Goal: Task Accomplishment & Management: Use online tool/utility

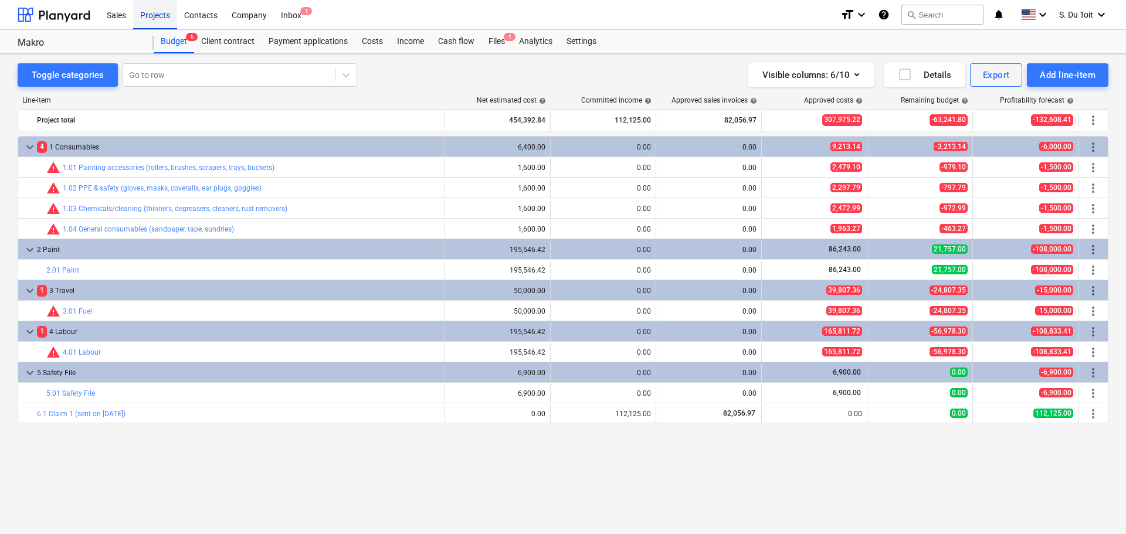
click at [153, 9] on div "Projects" at bounding box center [155, 14] width 44 height 30
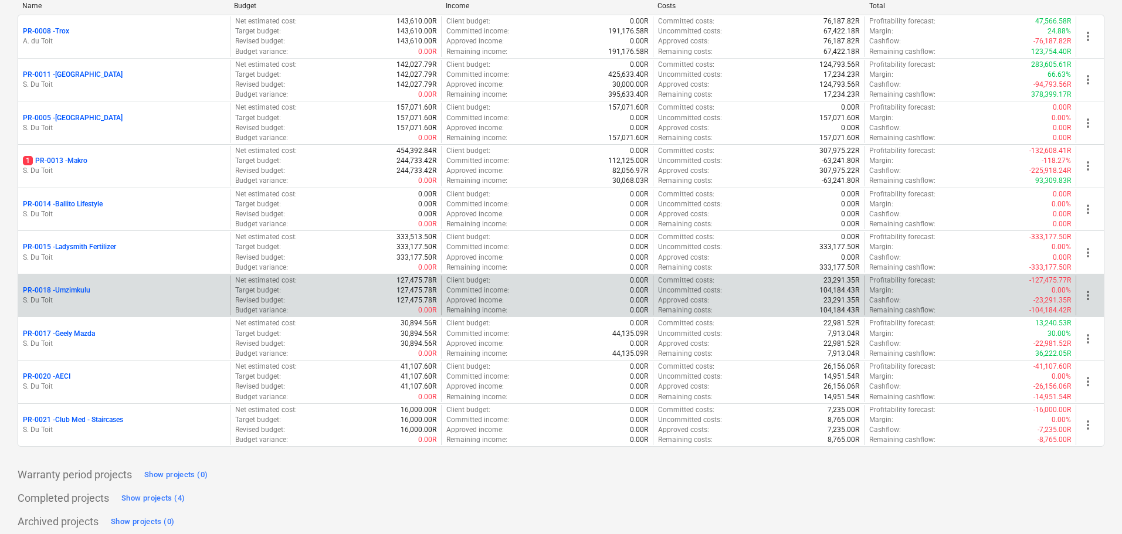
scroll to position [176, 0]
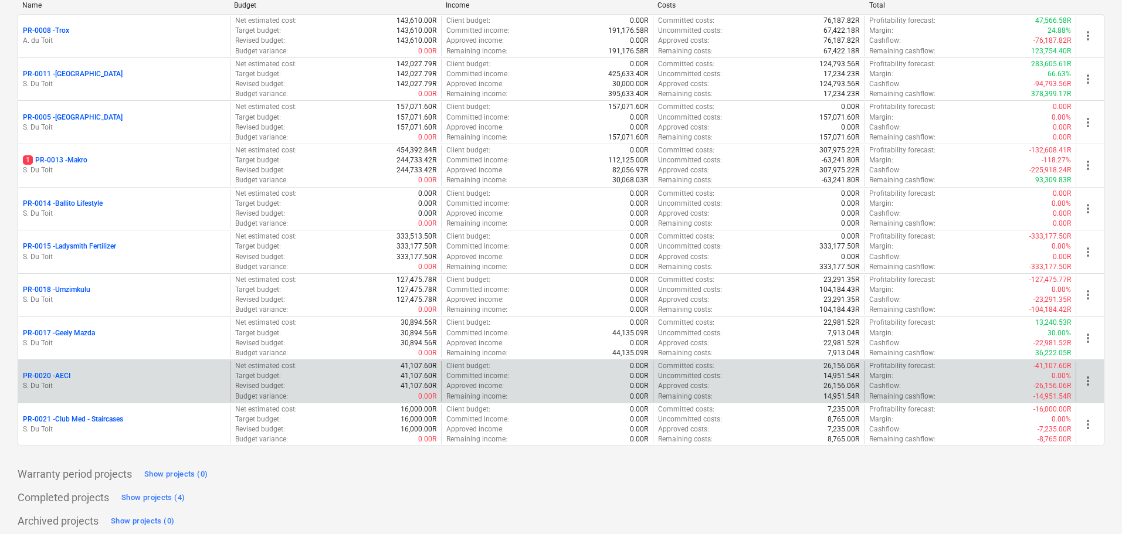
click at [63, 374] on p "PR-0020 - AECI" at bounding box center [46, 376] width 47 height 10
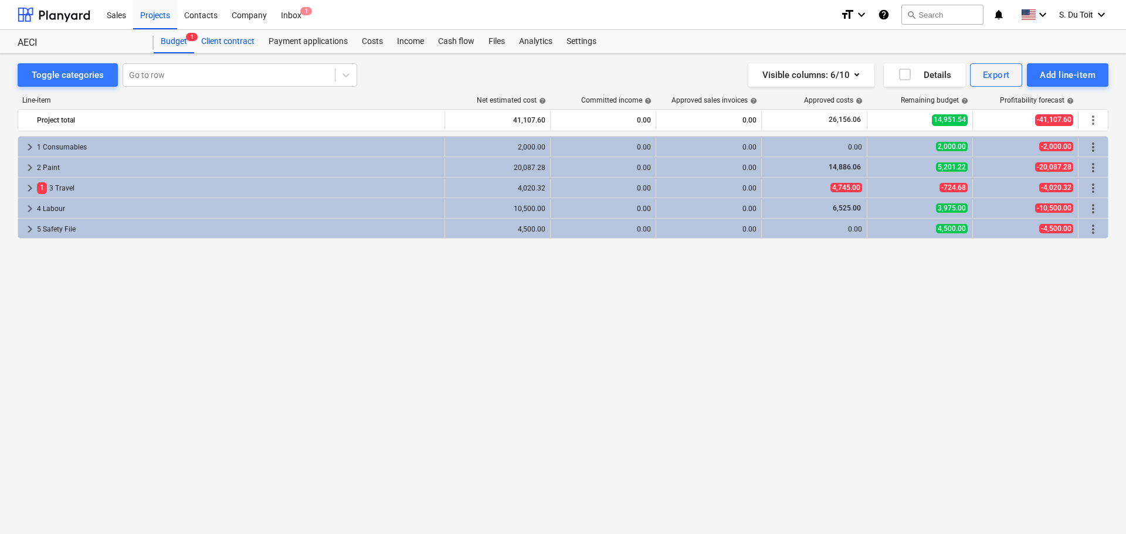
click at [215, 34] on div "Client contract" at bounding box center [227, 41] width 67 height 23
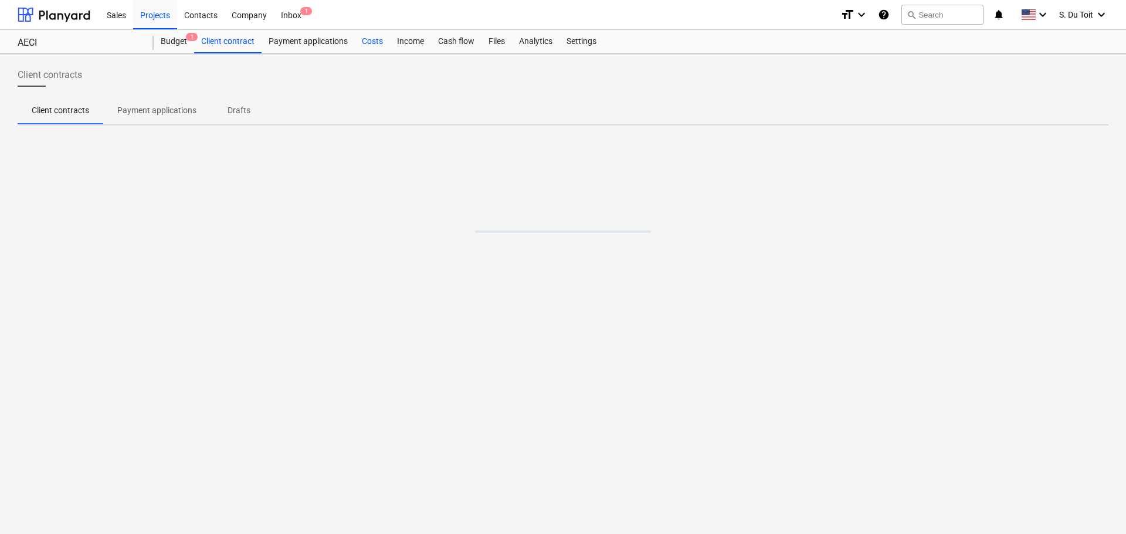
click at [361, 38] on div "Costs" at bounding box center [372, 41] width 35 height 23
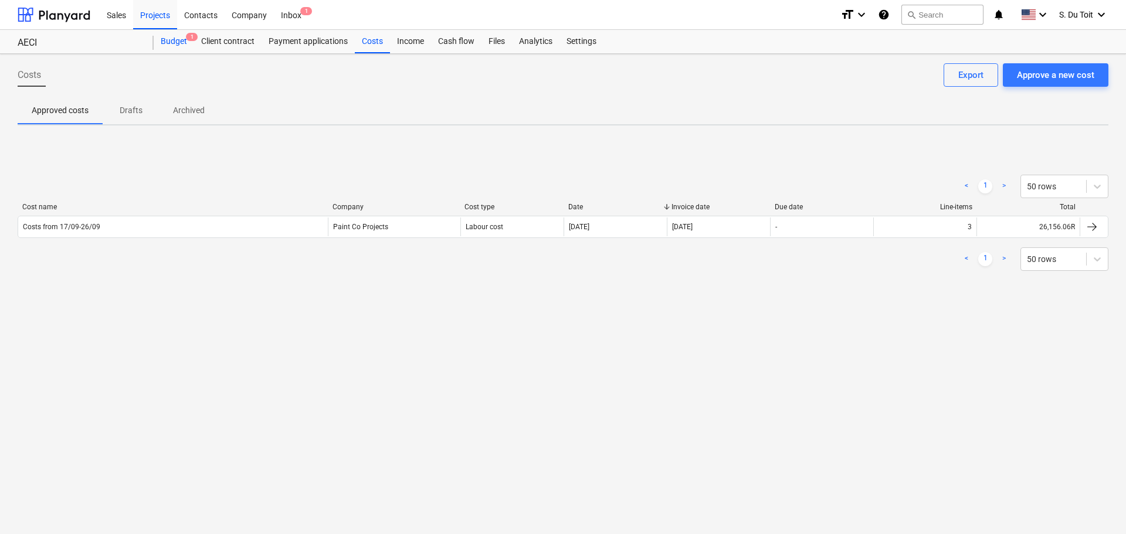
click at [180, 41] on div "Budget 1" at bounding box center [174, 41] width 40 height 23
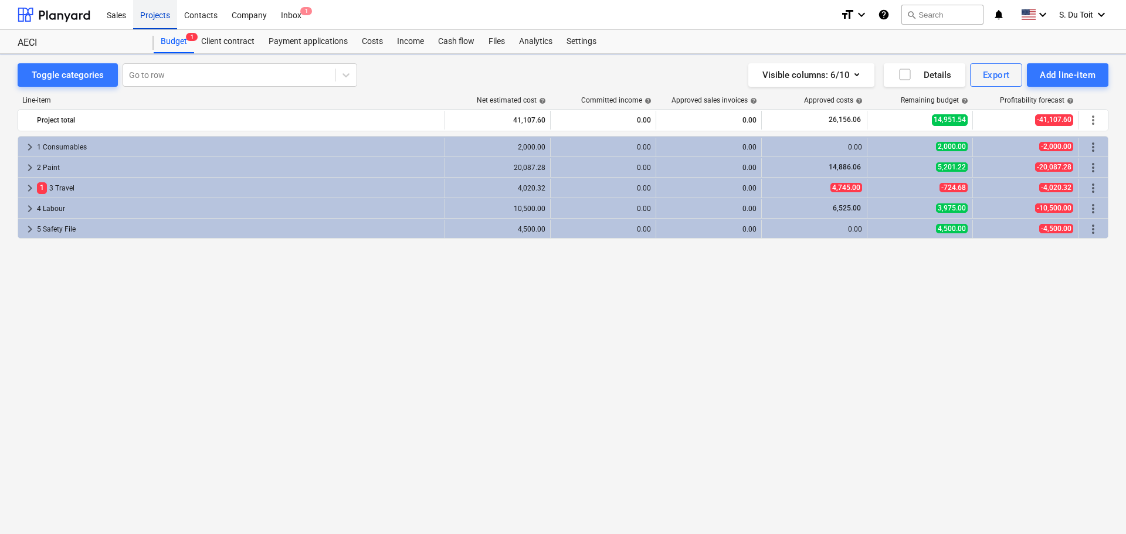
click at [144, 7] on div "Projects" at bounding box center [155, 14] width 44 height 30
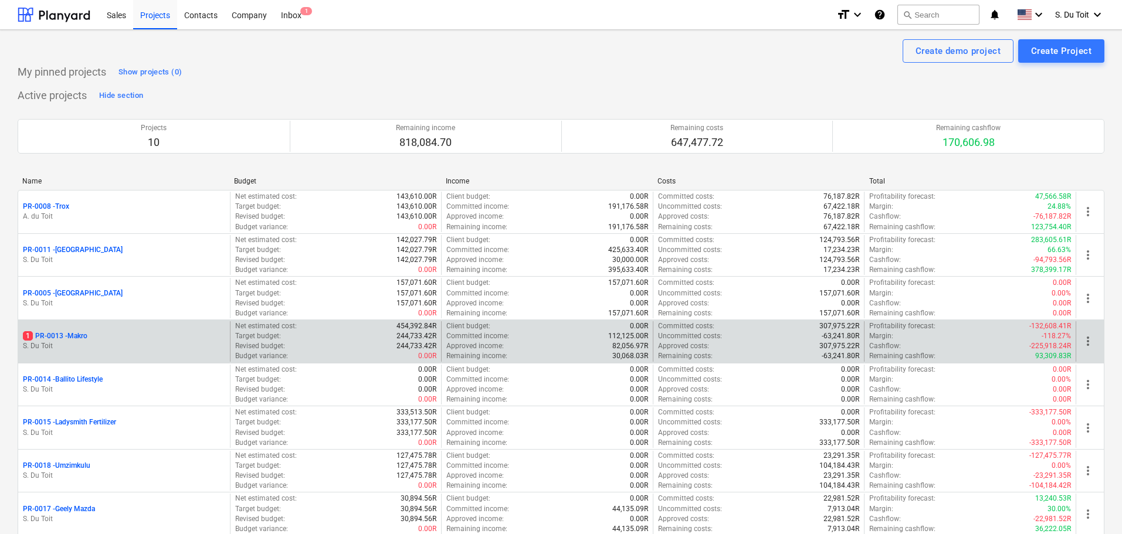
click at [66, 339] on p "1 PR-0013 - Makro" at bounding box center [55, 336] width 64 height 10
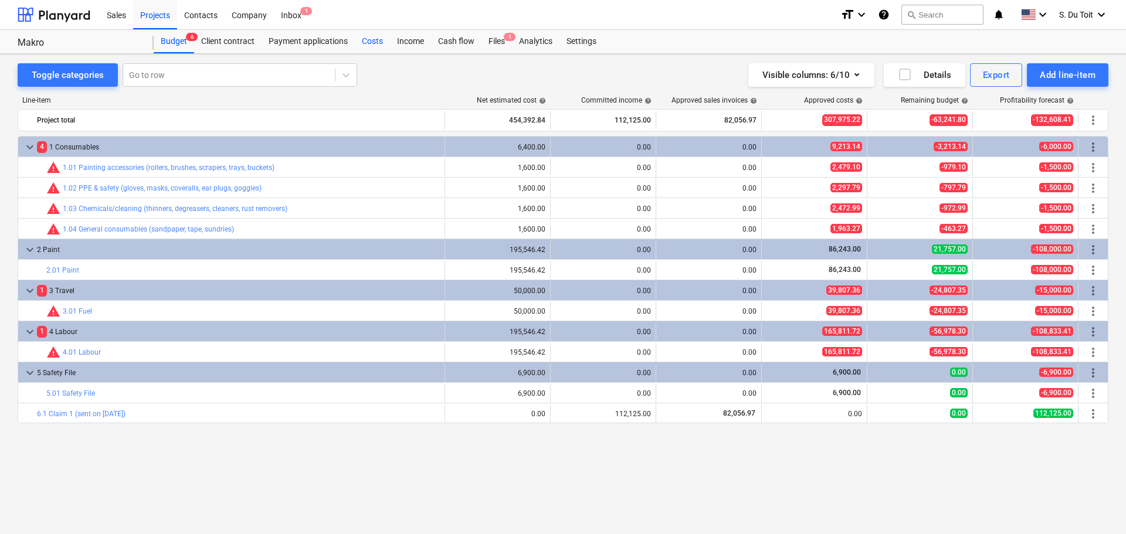
click at [369, 39] on div "Costs" at bounding box center [372, 41] width 35 height 23
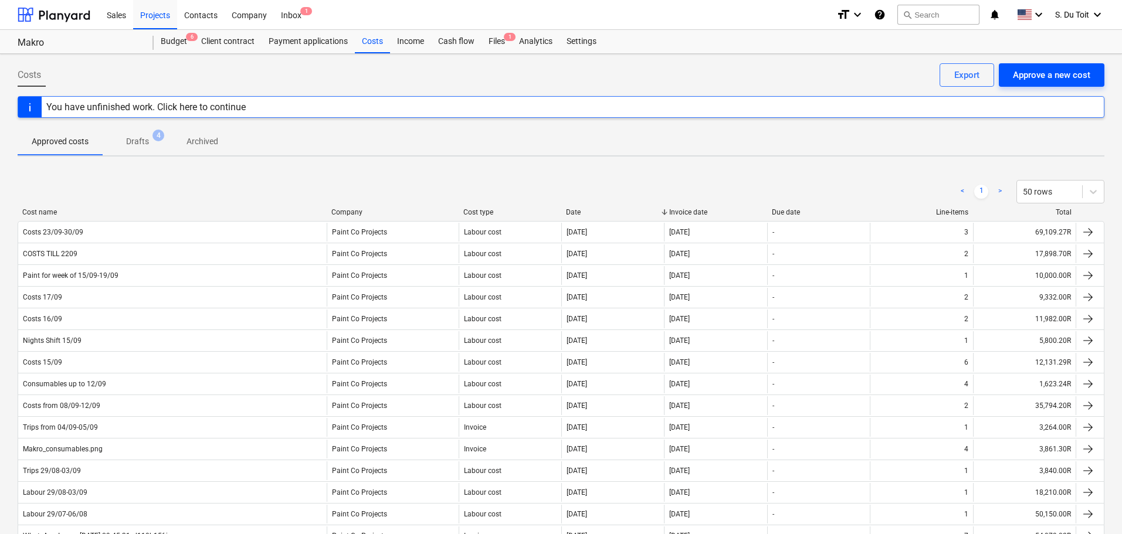
click at [1053, 71] on div "Approve a new cost" at bounding box center [1051, 74] width 77 height 15
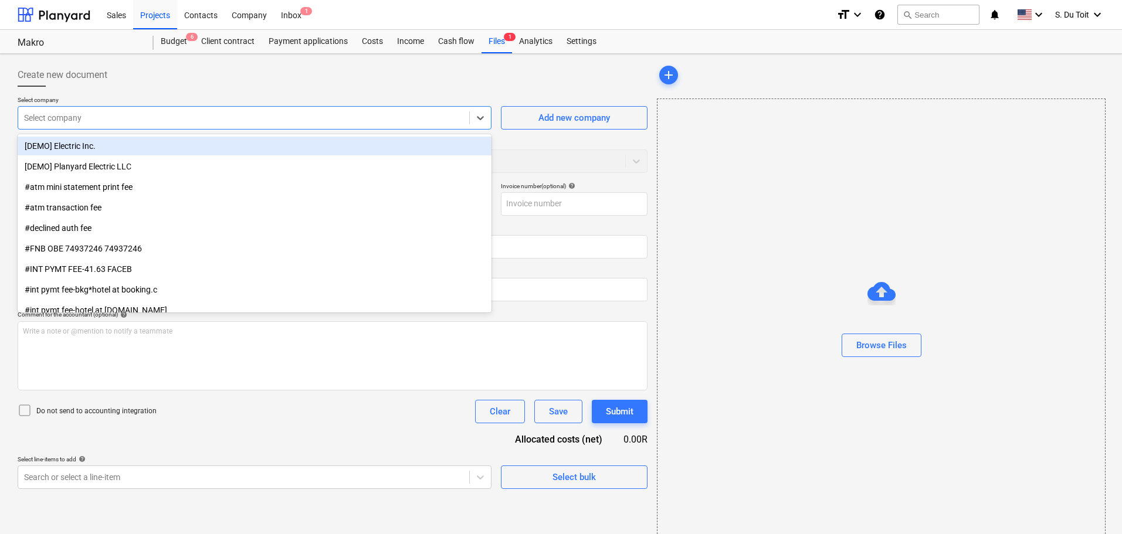
click at [190, 115] on div at bounding box center [243, 118] width 439 height 12
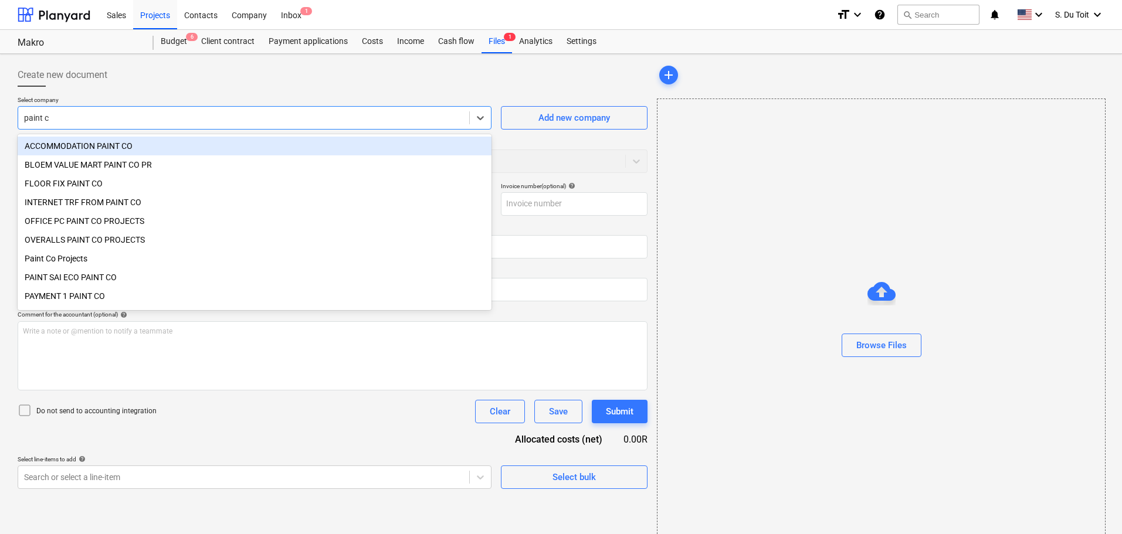
type input "paint co"
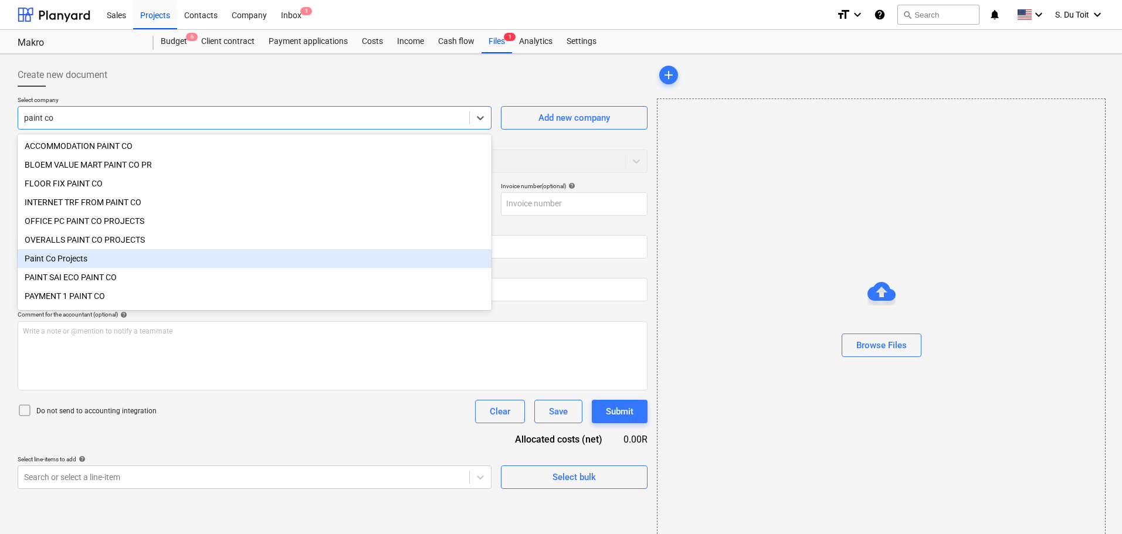
click at [143, 258] on div "Paint Co Projects" at bounding box center [255, 258] width 474 height 19
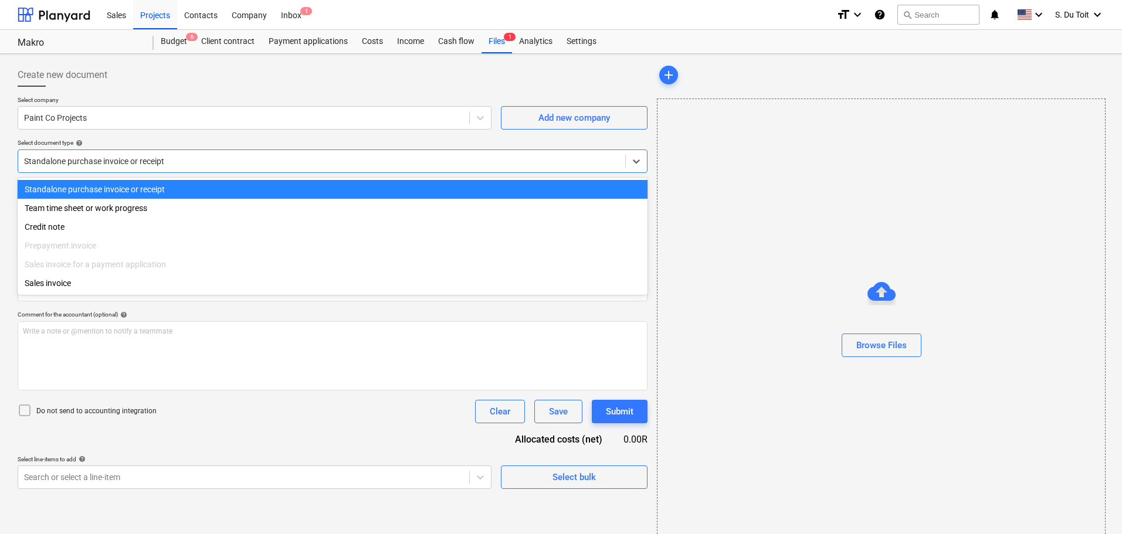
click at [127, 160] on div at bounding box center [321, 161] width 595 height 12
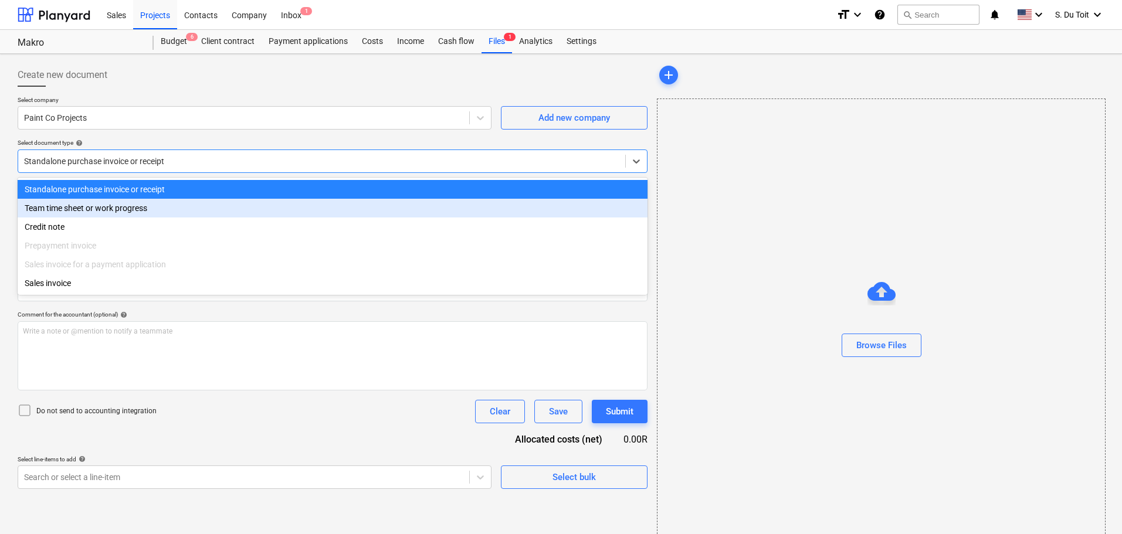
click at [128, 206] on div "Team time sheet or work progress" at bounding box center [333, 208] width 630 height 19
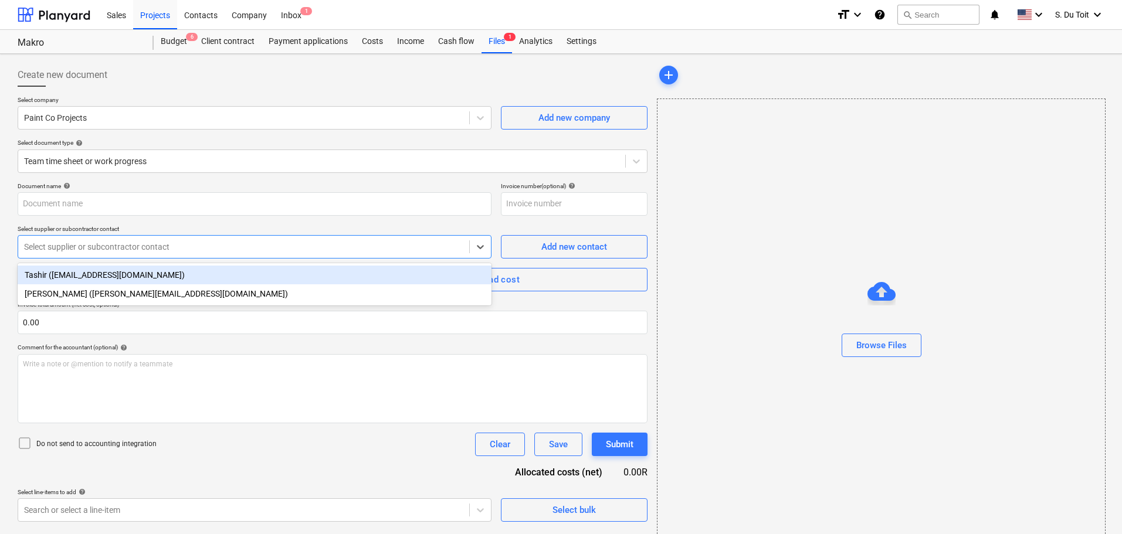
click at [101, 254] on div "Select supplier or subcontractor contact" at bounding box center [243, 247] width 451 height 16
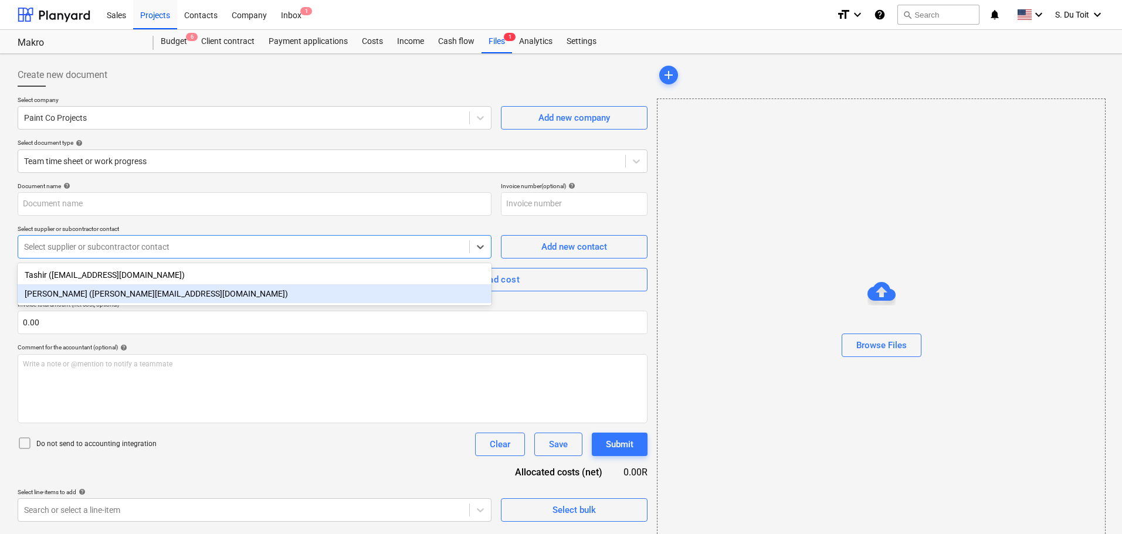
click at [120, 291] on div "[PERSON_NAME] ([PERSON_NAME][EMAIL_ADDRESS][DOMAIN_NAME])" at bounding box center [255, 293] width 474 height 19
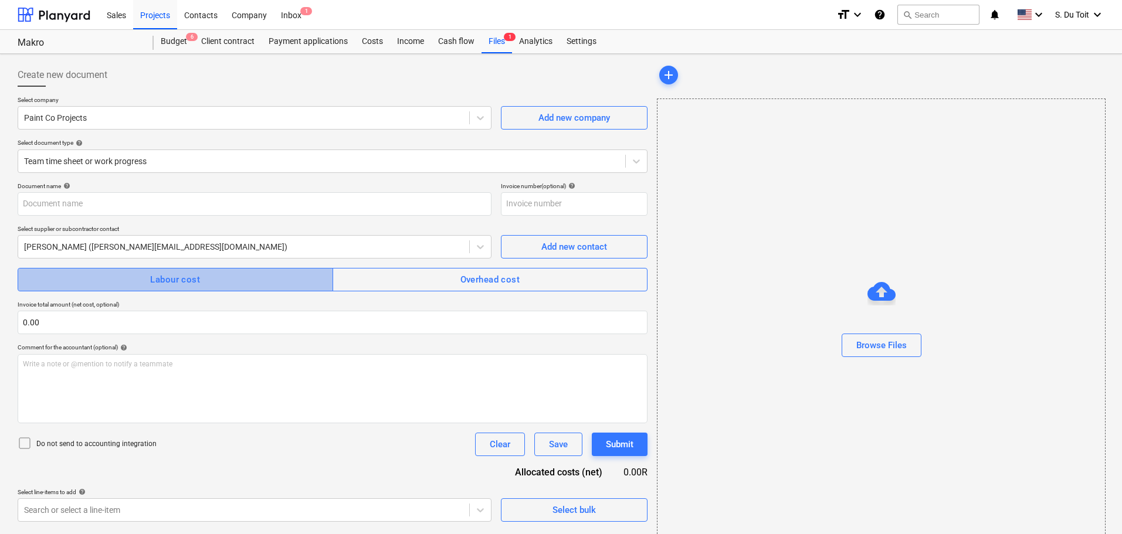
click at [120, 280] on span "Labour cost" at bounding box center [175, 279] width 290 height 15
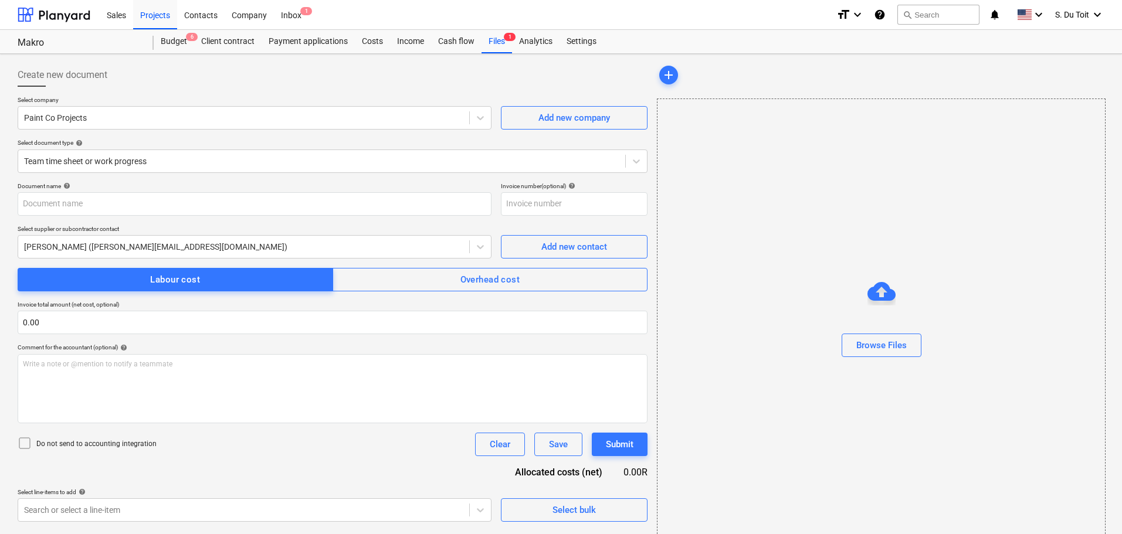
drag, startPoint x: 73, startPoint y: 444, endPoint x: 71, endPoint y: 433, distance: 10.7
click at [72, 444] on p "Do not send to accounting integration" at bounding box center [96, 444] width 120 height 10
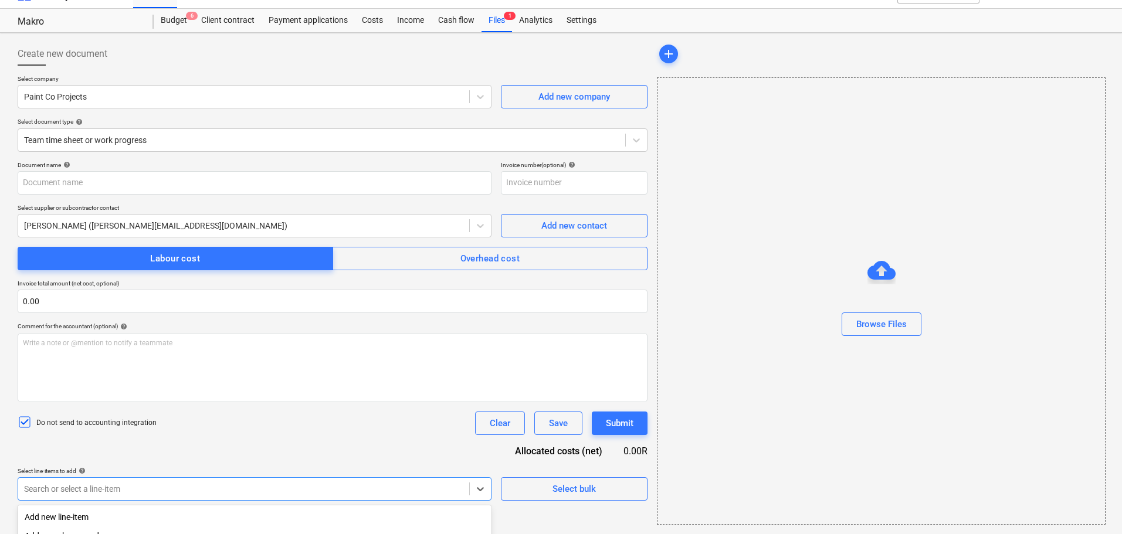
scroll to position [168, 0]
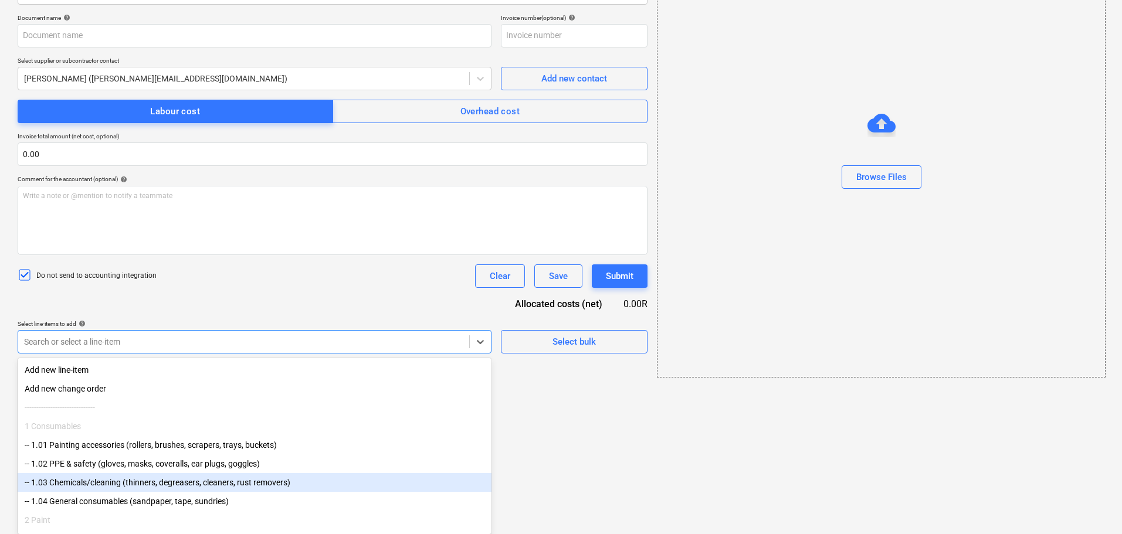
click at [150, 366] on body "Sales Projects Contacts Company Inbox 1 format_size keyboard_arrow_down help se…" at bounding box center [561, 99] width 1122 height 534
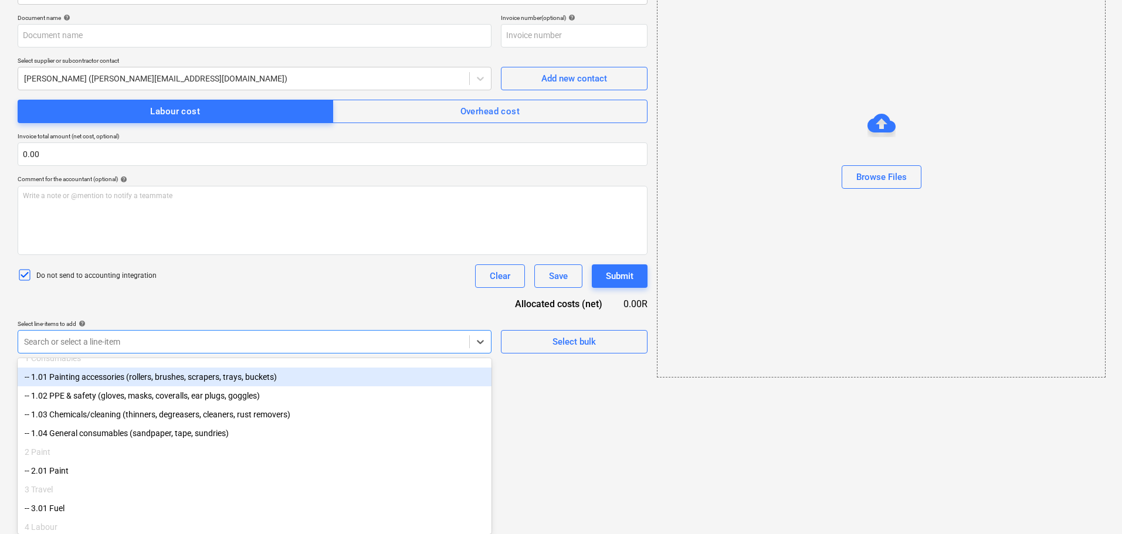
scroll to position [158, 0]
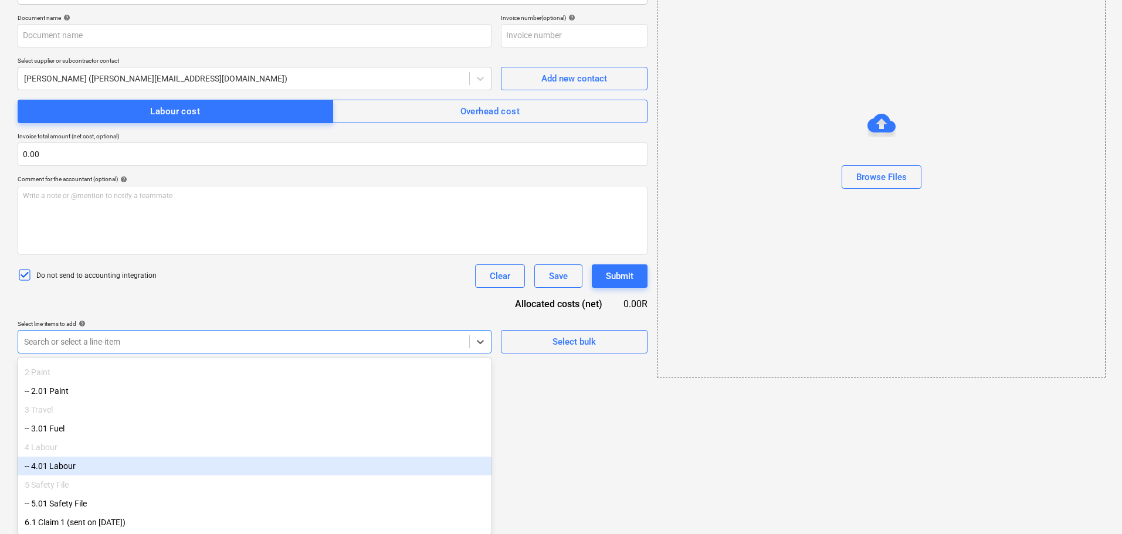
click at [101, 457] on div "-- 4.01 Labour" at bounding box center [255, 466] width 474 height 19
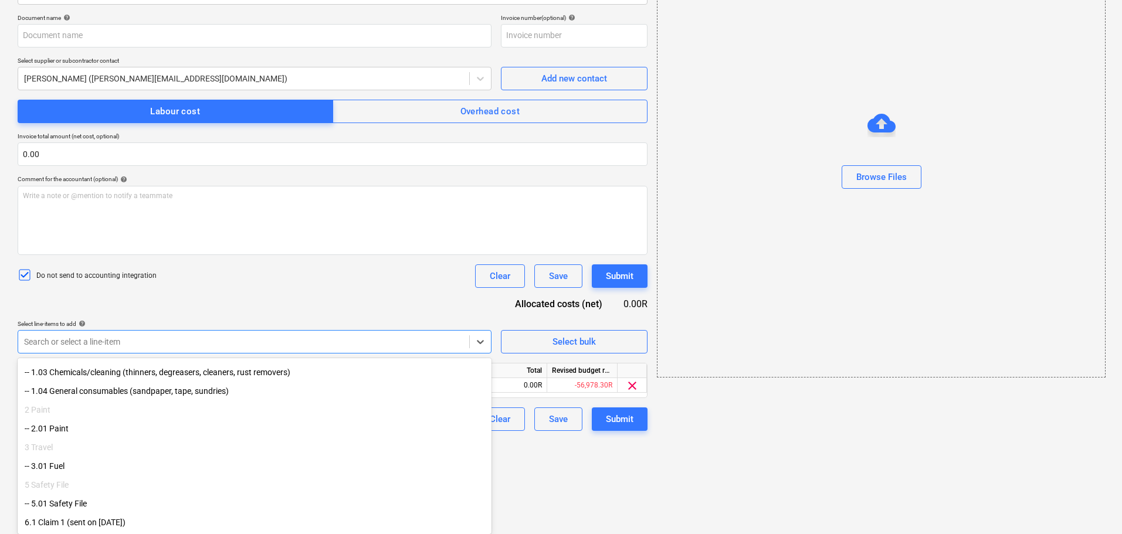
scroll to position [119, 0]
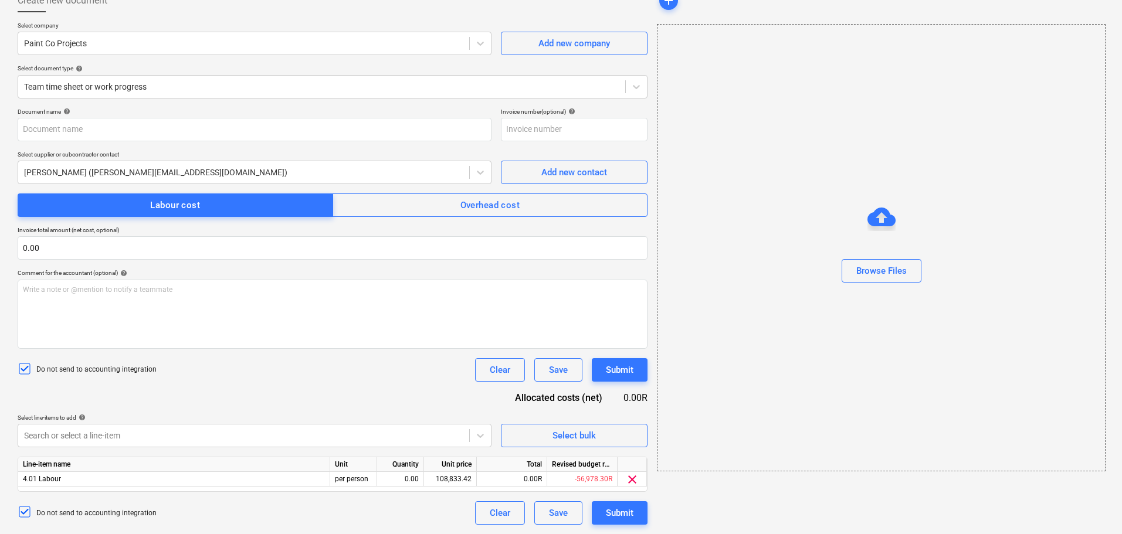
click at [521, 460] on html "Sales Projects Contacts Company Inbox 1 format_size keyboard_arrow_down help se…" at bounding box center [561, 193] width 1122 height 534
click at [389, 483] on div "0.00" at bounding box center [400, 479] width 37 height 15
type input "1"
click at [436, 478] on div "108,833.42" at bounding box center [450, 479] width 43 height 15
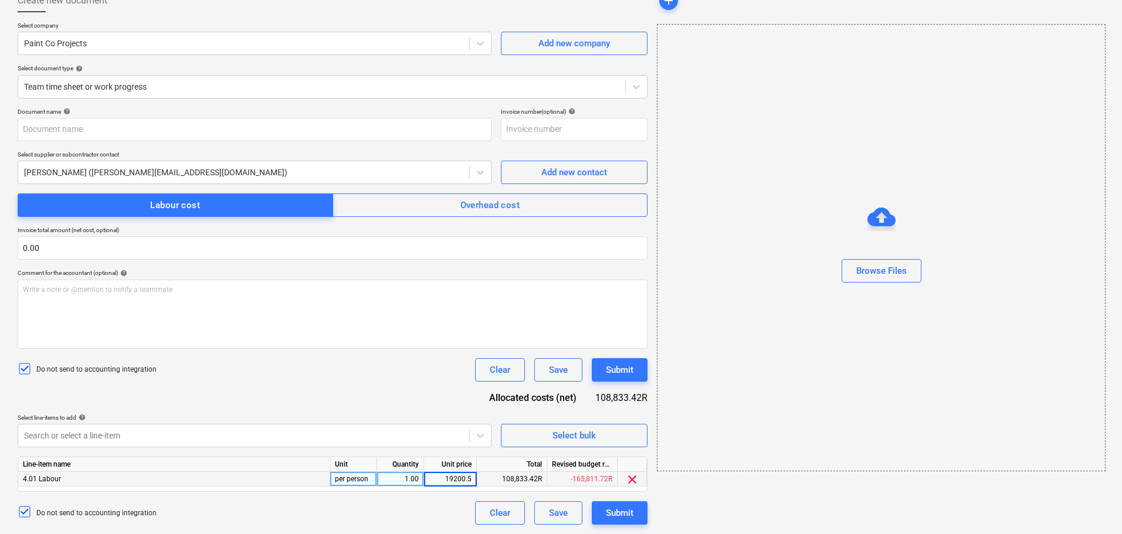
type input "19200.52"
click at [379, 378] on div "Do not send to accounting integration Clear Save Submit" at bounding box center [333, 369] width 630 height 23
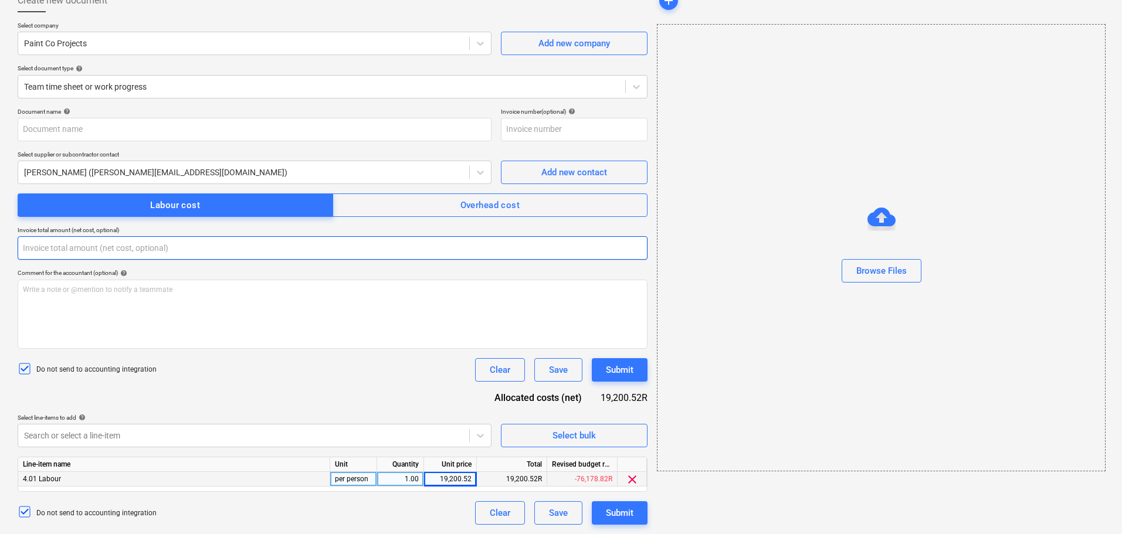
click at [104, 244] on input "text" at bounding box center [333, 247] width 630 height 23
type input "0.00"
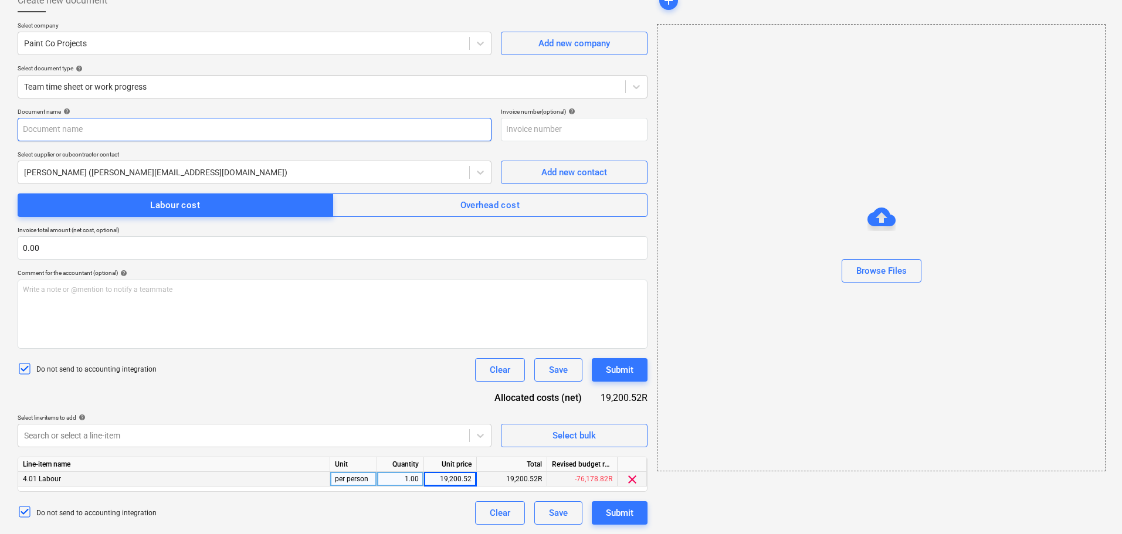
click at [59, 132] on input "text" at bounding box center [255, 129] width 474 height 23
click at [56, 130] on input "Costs till03/10" at bounding box center [255, 129] width 474 height 23
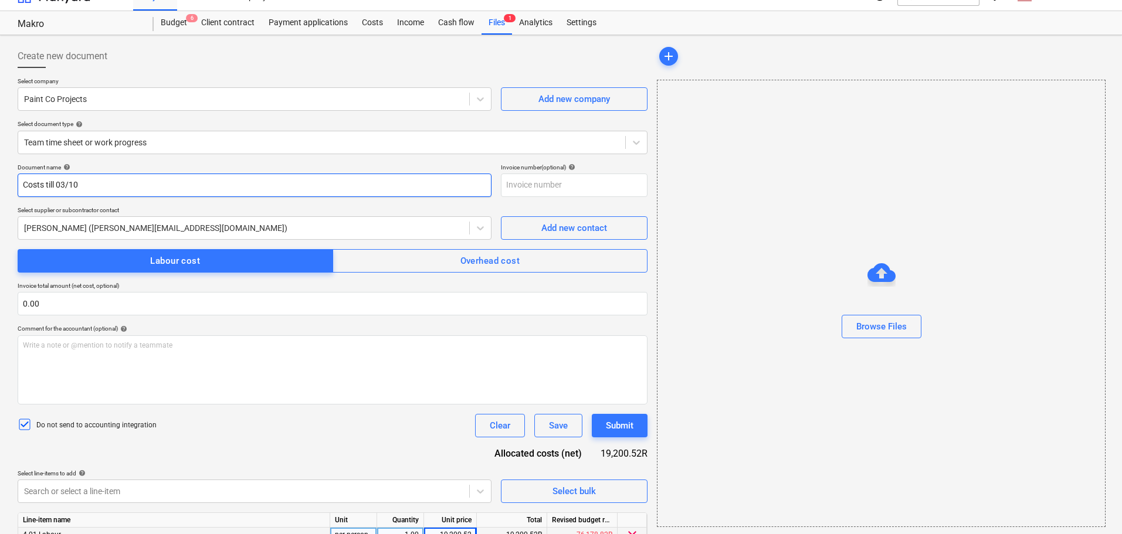
scroll to position [16, 0]
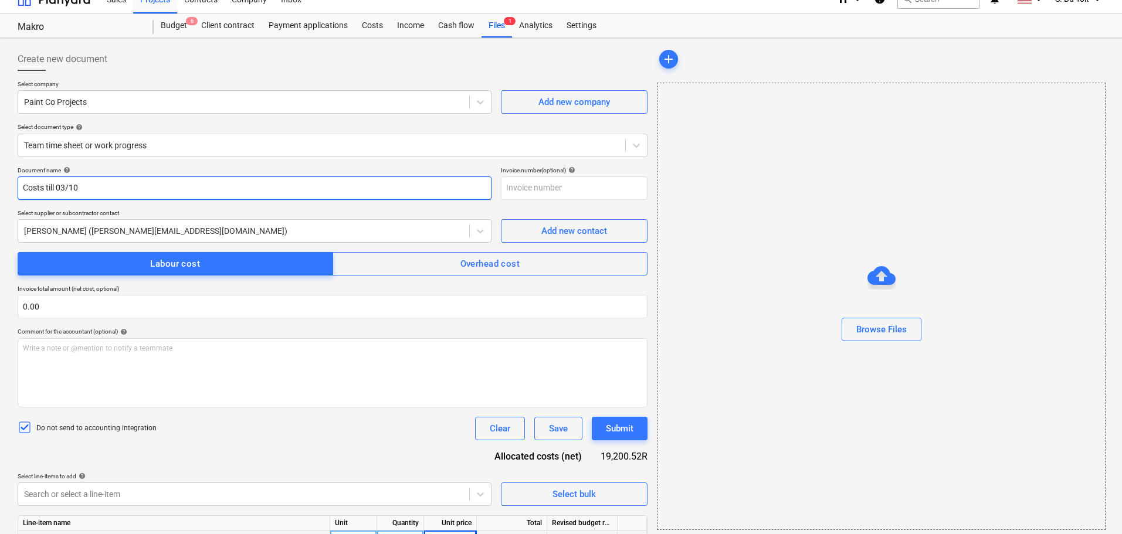
type input "Costs till 03/10"
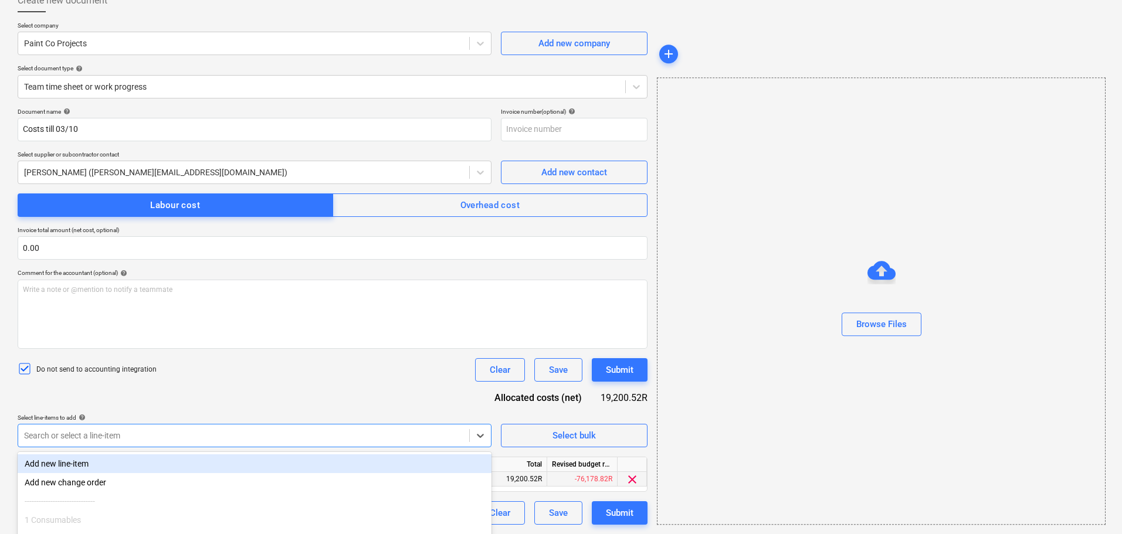
scroll to position [168, 0]
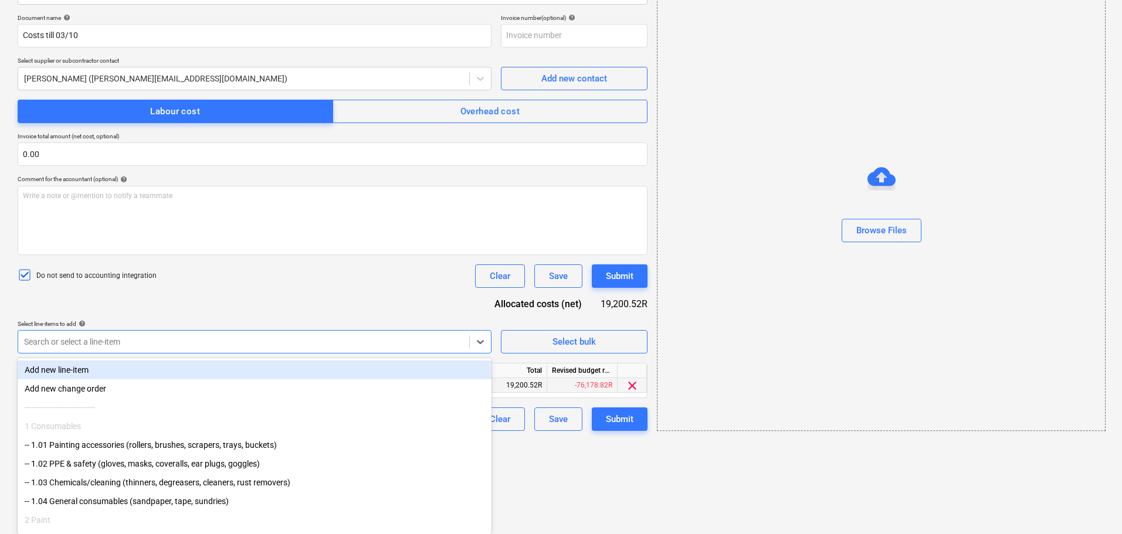
click at [426, 366] on body "Sales Projects Contacts Company Inbox 1 format_size keyboard_arrow_down help se…" at bounding box center [561, 99] width 1122 height 534
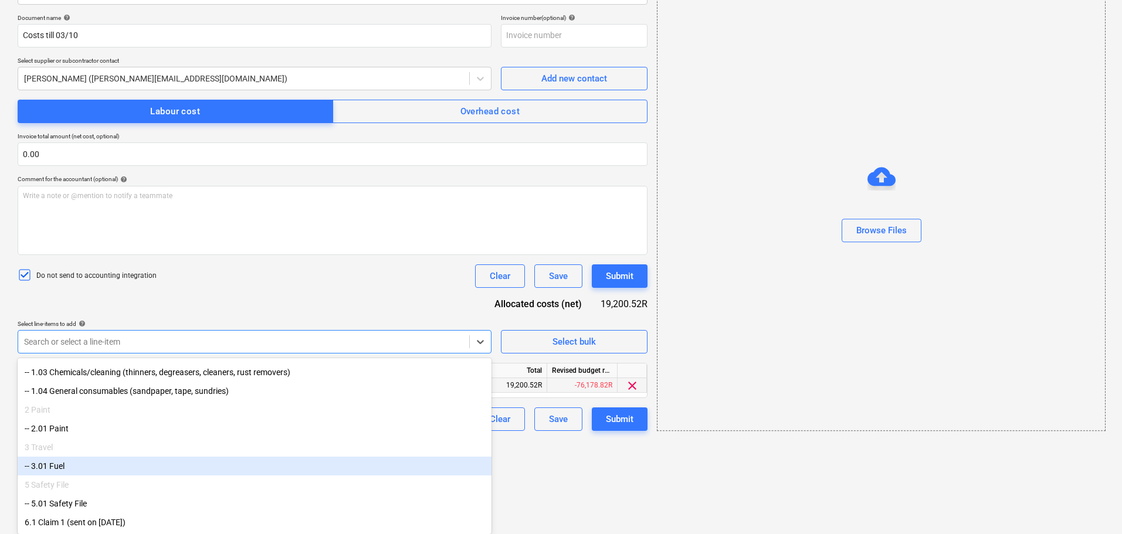
click at [111, 463] on div "-- 3.01 Fuel" at bounding box center [255, 466] width 474 height 19
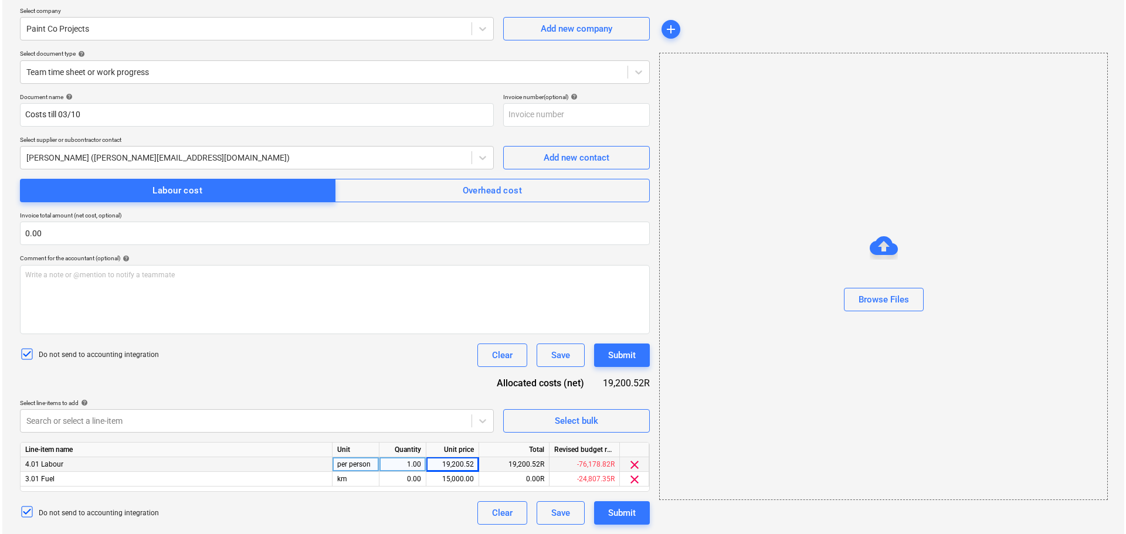
scroll to position [89, 0]
click at [623, 445] on html "Sales Projects Contacts Company Inbox 1 format_size keyboard_arrow_down help se…" at bounding box center [561, 178] width 1122 height 534
click at [405, 478] on div "0.00" at bounding box center [400, 479] width 37 height 15
type input "1"
click at [454, 477] on div "15,000.00" at bounding box center [450, 479] width 43 height 15
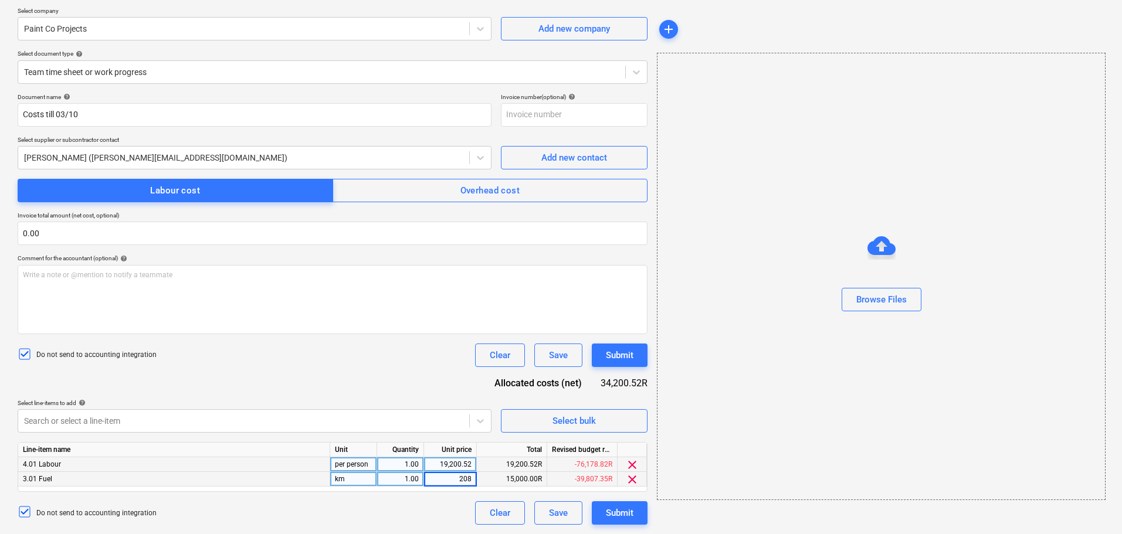
type input "2080"
click at [664, 415] on div "Browse Files" at bounding box center [881, 276] width 449 height 447
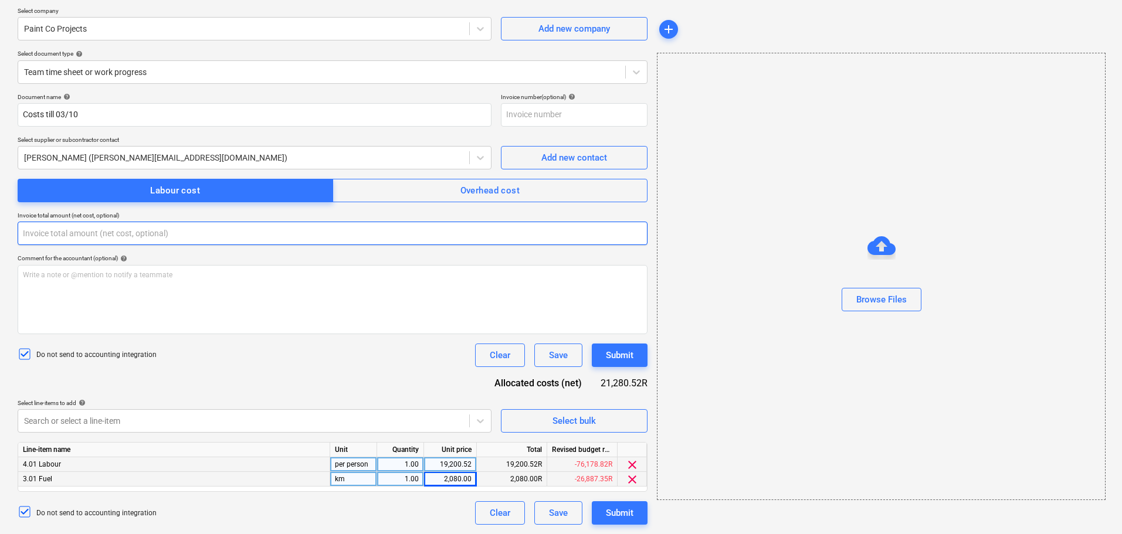
click at [224, 233] on input "text" at bounding box center [333, 233] width 630 height 23
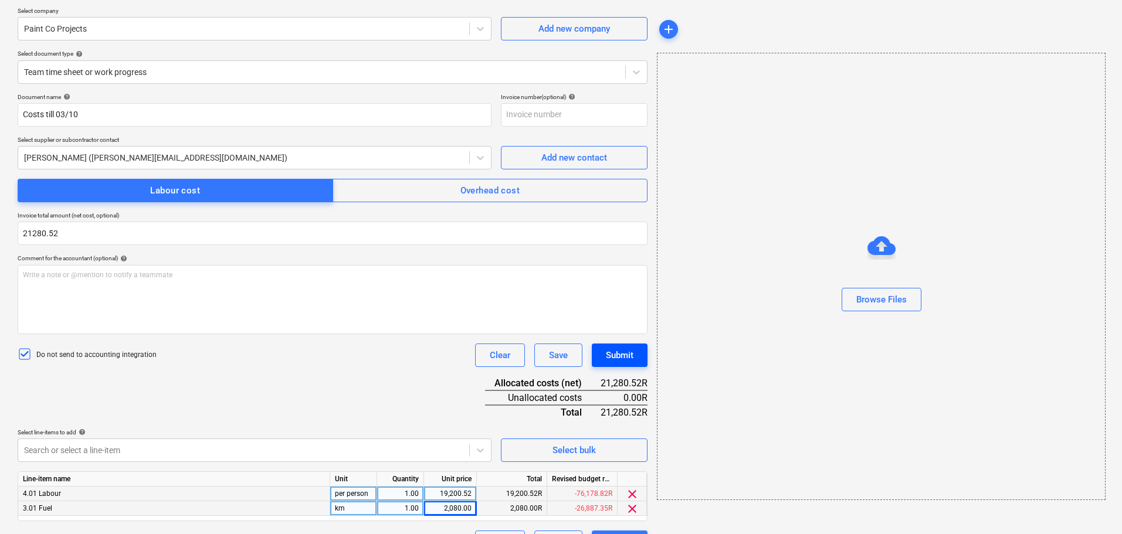
type input "21,280.52"
click at [607, 353] on div "Submit" at bounding box center [620, 355] width 28 height 15
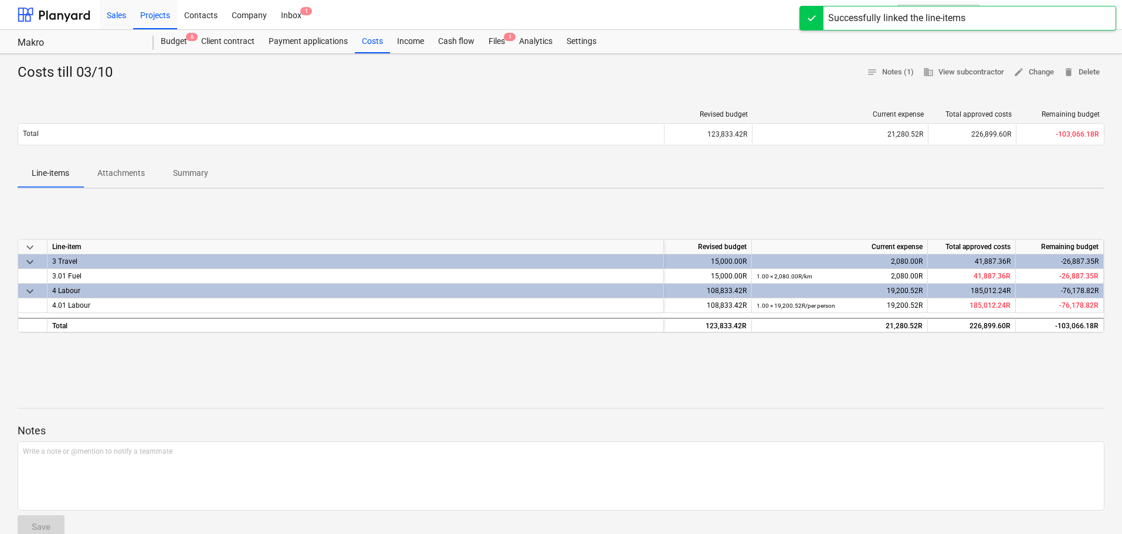
drag, startPoint x: 175, startPoint y: 50, endPoint x: 122, endPoint y: 19, distance: 61.2
click at [175, 49] on div "Budget 6" at bounding box center [174, 41] width 40 height 23
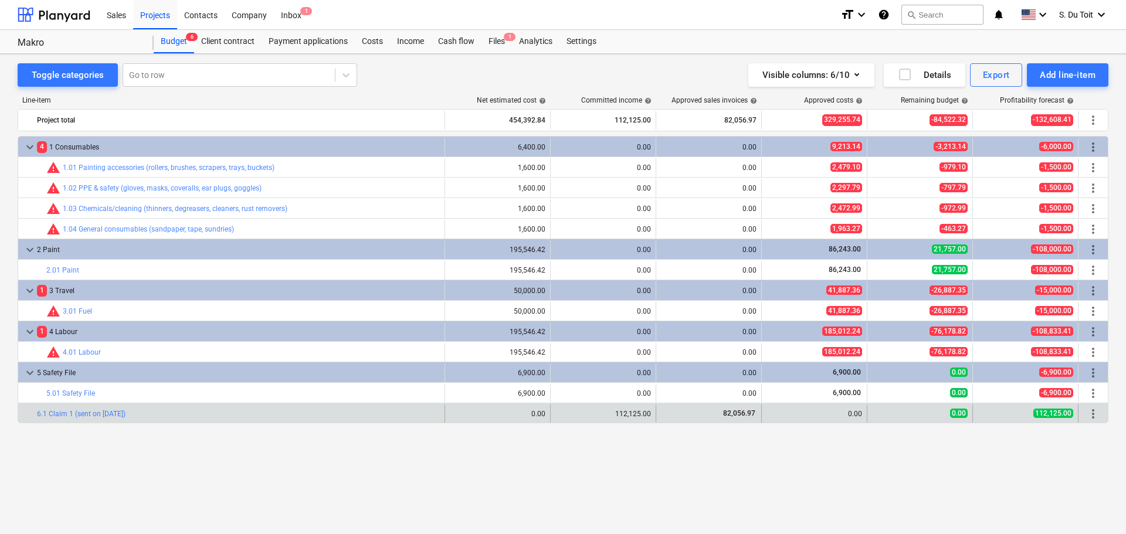
click at [274, 422] on div "bar_chart 6.1 Claim 1 (sent on [DATE])" at bounding box center [238, 414] width 403 height 19
click at [1098, 413] on span "more_vert" at bounding box center [1093, 414] width 14 height 14
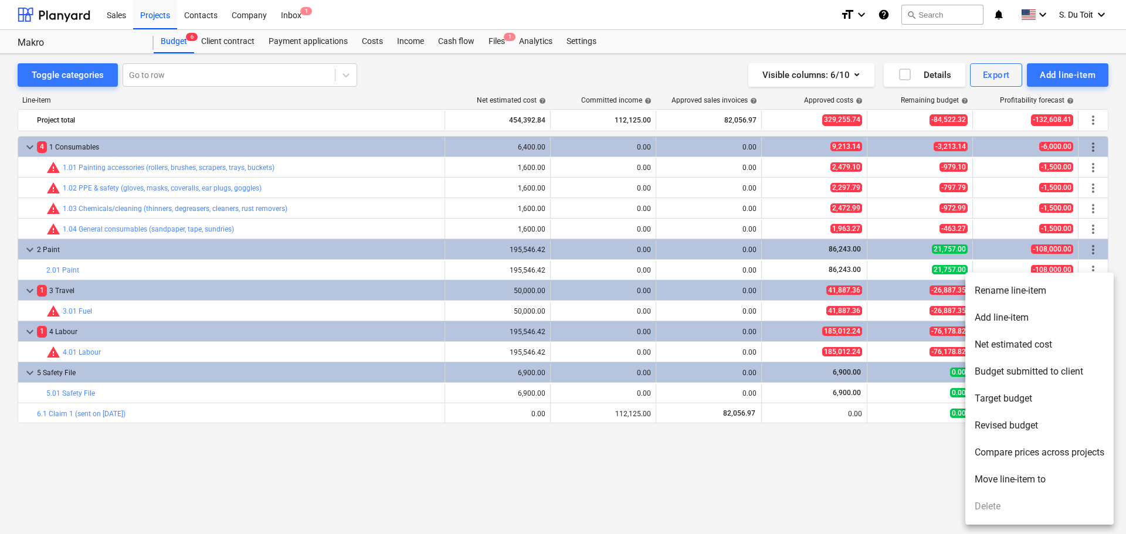
click at [250, 43] on div at bounding box center [563, 267] width 1126 height 534
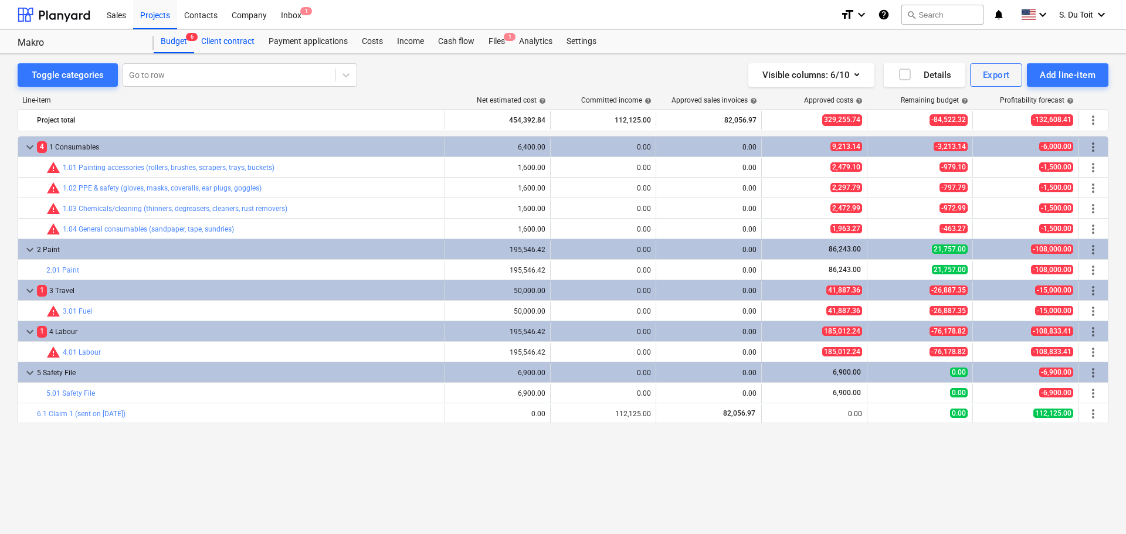
click at [241, 39] on div "Client contract" at bounding box center [227, 41] width 67 height 23
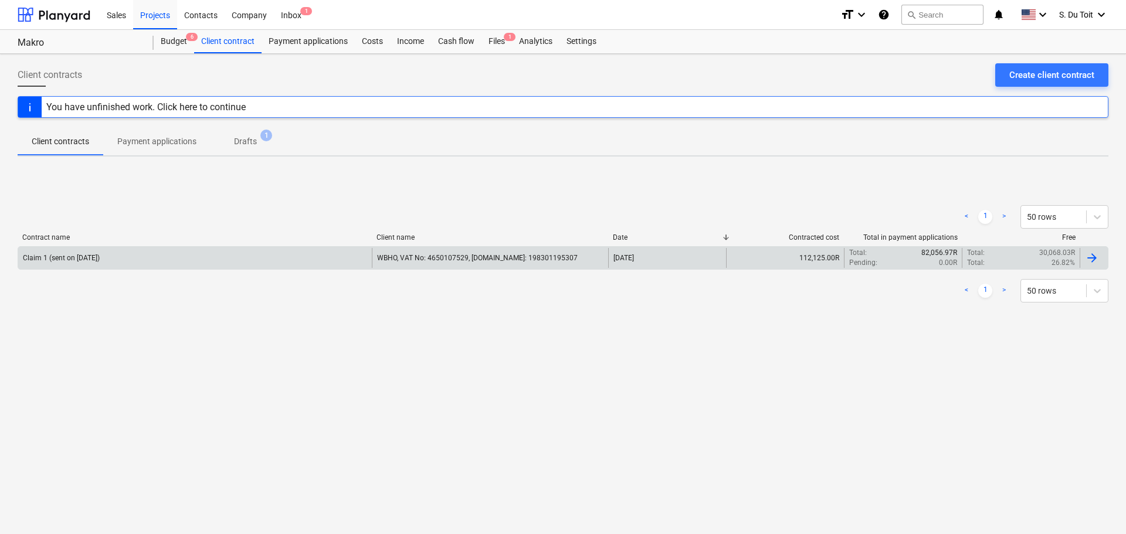
click at [1037, 256] on div "Total : 30,068.03R" at bounding box center [1021, 253] width 108 height 10
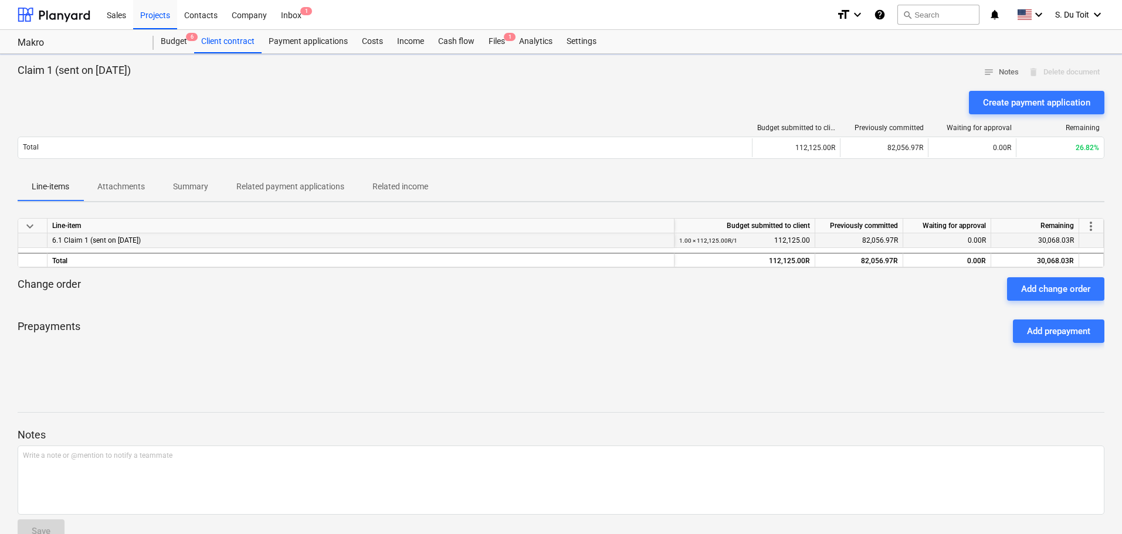
click at [445, 237] on div "6.1 Claim 1 (sent on [DATE])" at bounding box center [360, 240] width 617 height 14
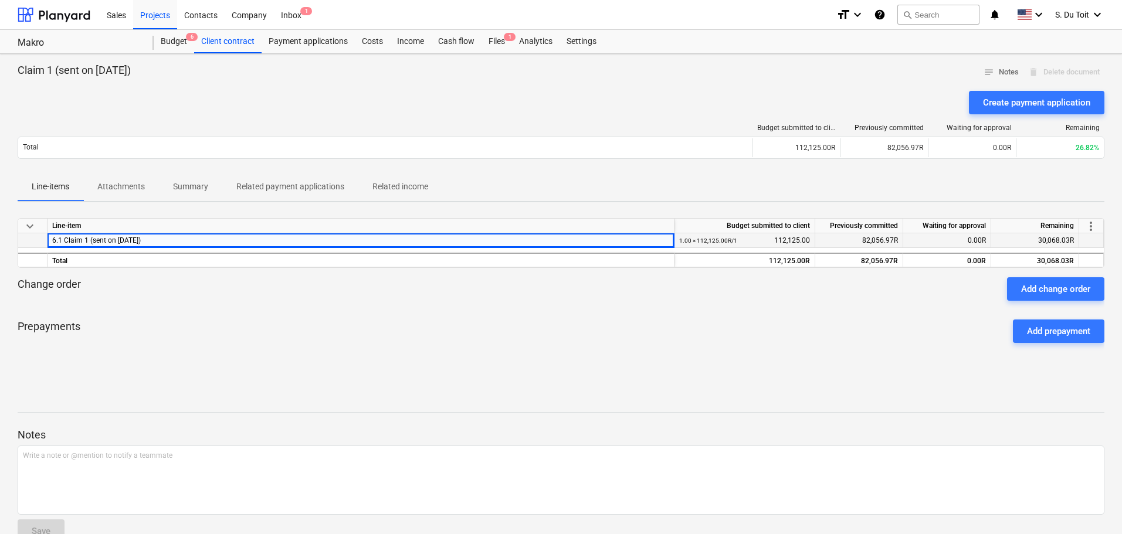
click at [0, 238] on div "Claim 1 (sent on [DATE]) notes Notes delete Delete document Create payment appl…" at bounding box center [561, 308] width 1122 height 508
click at [296, 319] on div "Prepayments Add prepayment" at bounding box center [561, 331] width 1087 height 42
drag, startPoint x: 210, startPoint y: 242, endPoint x: 45, endPoint y: 242, distance: 165.4
click at [0, 0] on div "6.1 Claim 1 (sent on [DATE]) 1.00 × 112,125.00R / 1 112,125.00 82,056.97R 0.00R…" at bounding box center [0, 0] width 0 height 0
click at [174, 39] on div "Budget 6" at bounding box center [174, 41] width 40 height 23
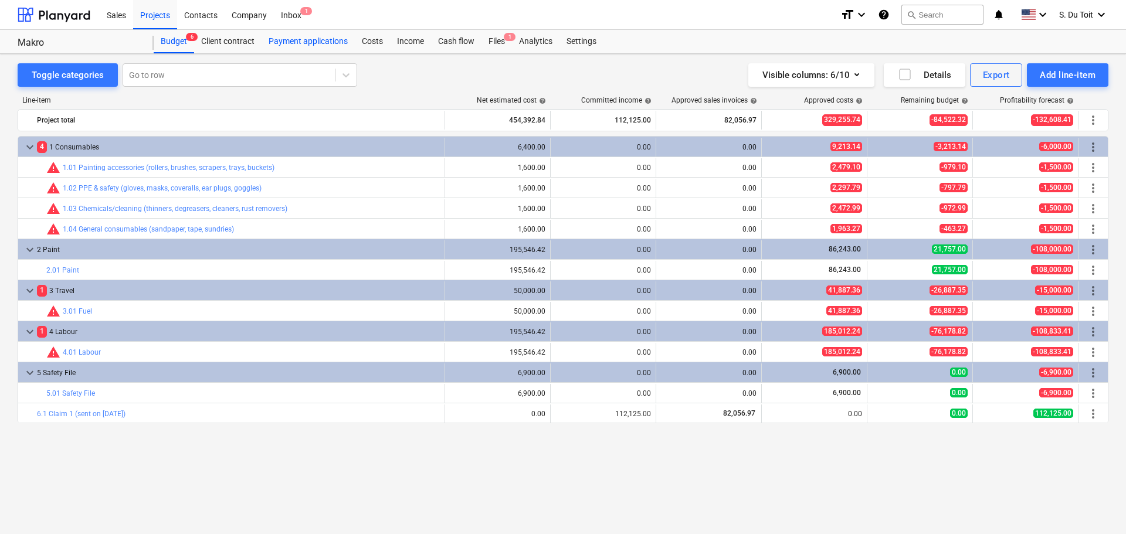
click at [271, 36] on div "Payment applications" at bounding box center [308, 41] width 93 height 23
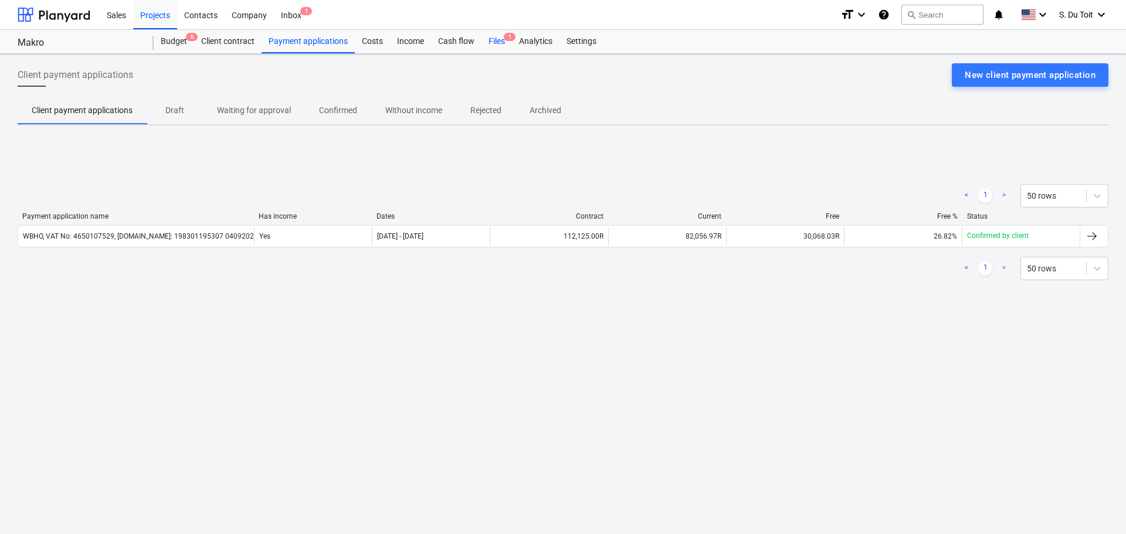
click at [490, 43] on div "Files 1" at bounding box center [496, 41] width 30 height 23
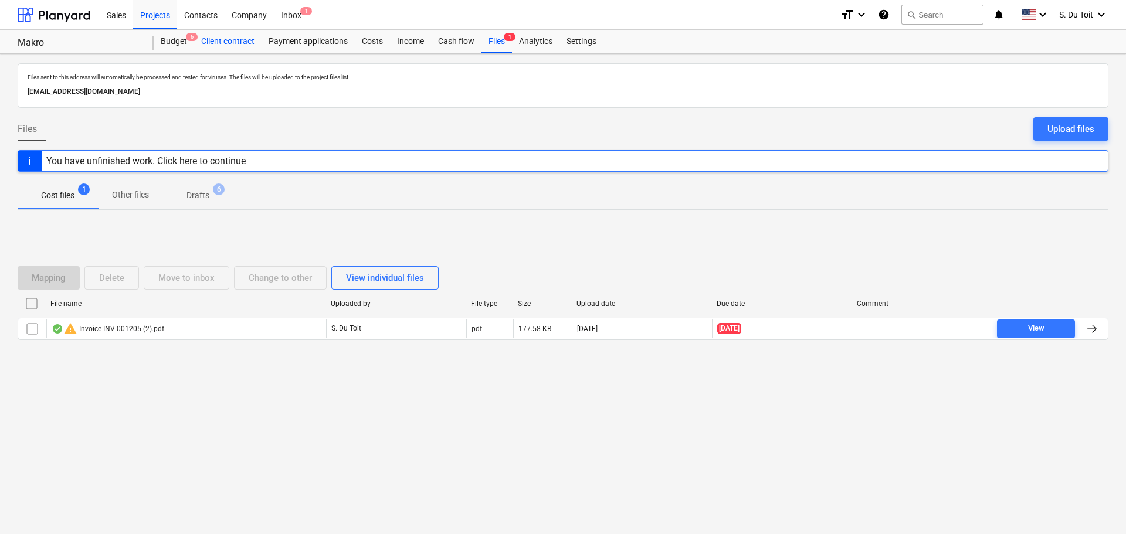
click at [209, 33] on div "Client contract" at bounding box center [227, 41] width 67 height 23
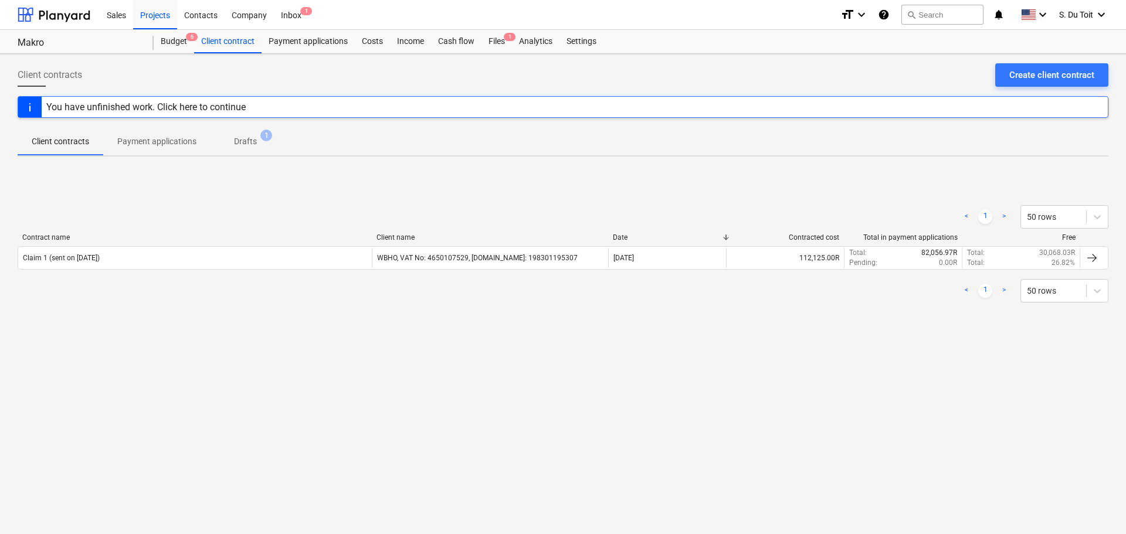
click at [257, 134] on span "Drafts 1" at bounding box center [246, 141] width 70 height 21
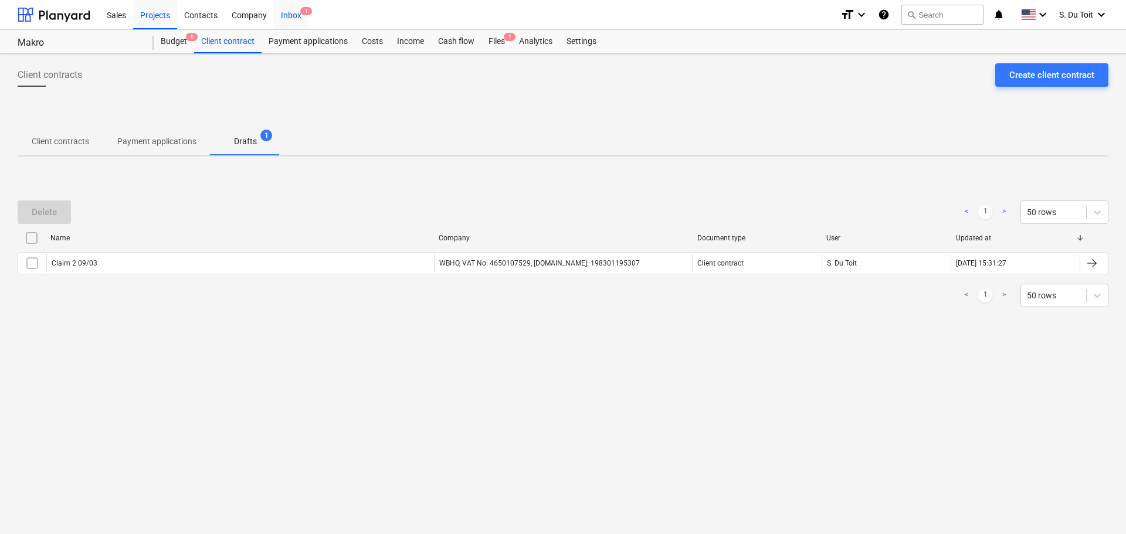
click at [294, 18] on div "Inbox 1" at bounding box center [291, 14] width 35 height 30
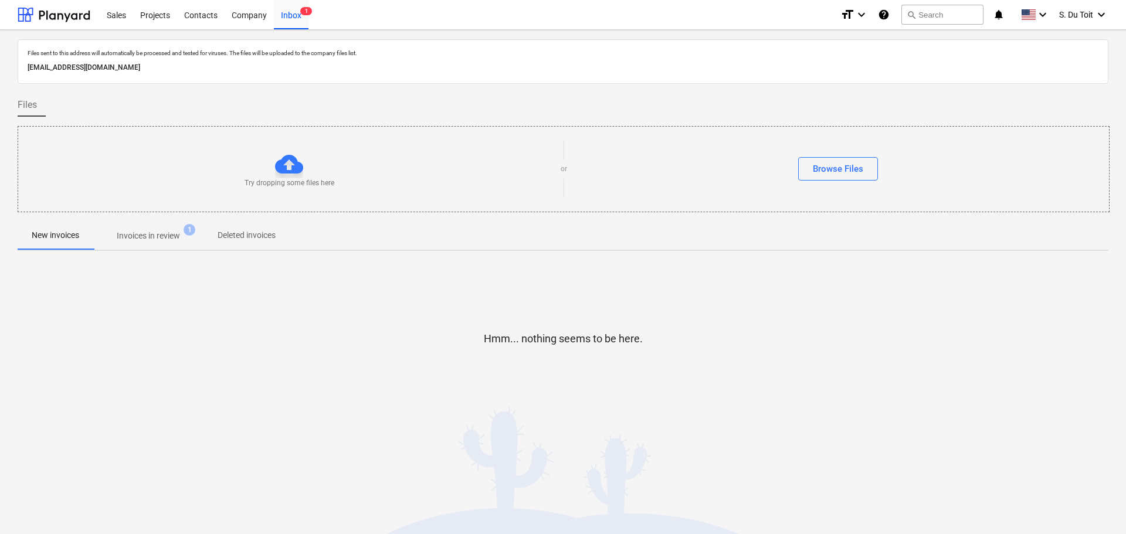
click at [140, 239] on p "Invoices in review" at bounding box center [148, 236] width 63 height 12
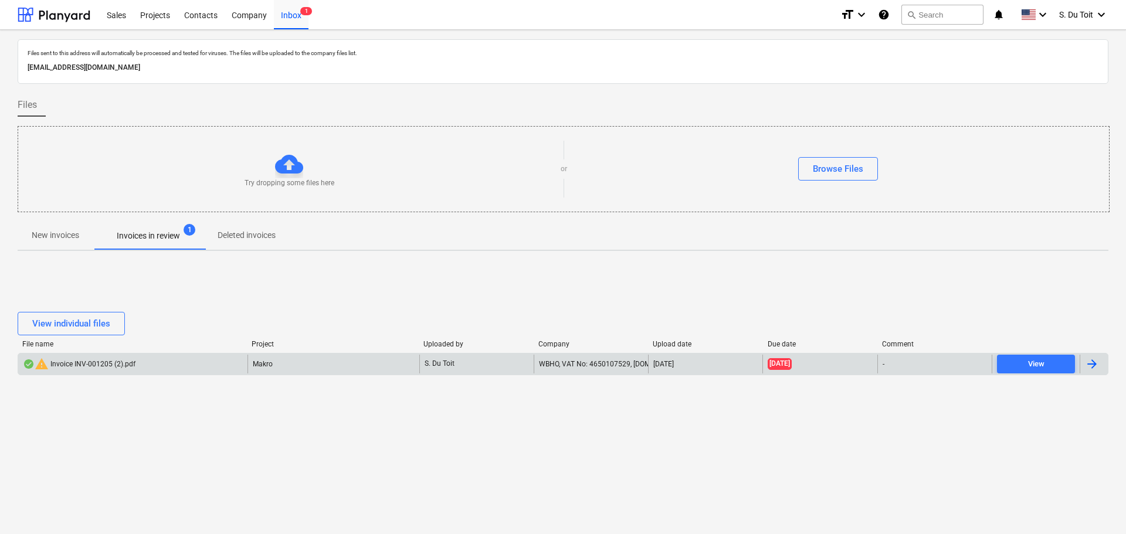
click at [93, 363] on div "warning Invoice INV-001205 (2).pdf" at bounding box center [79, 364] width 113 height 14
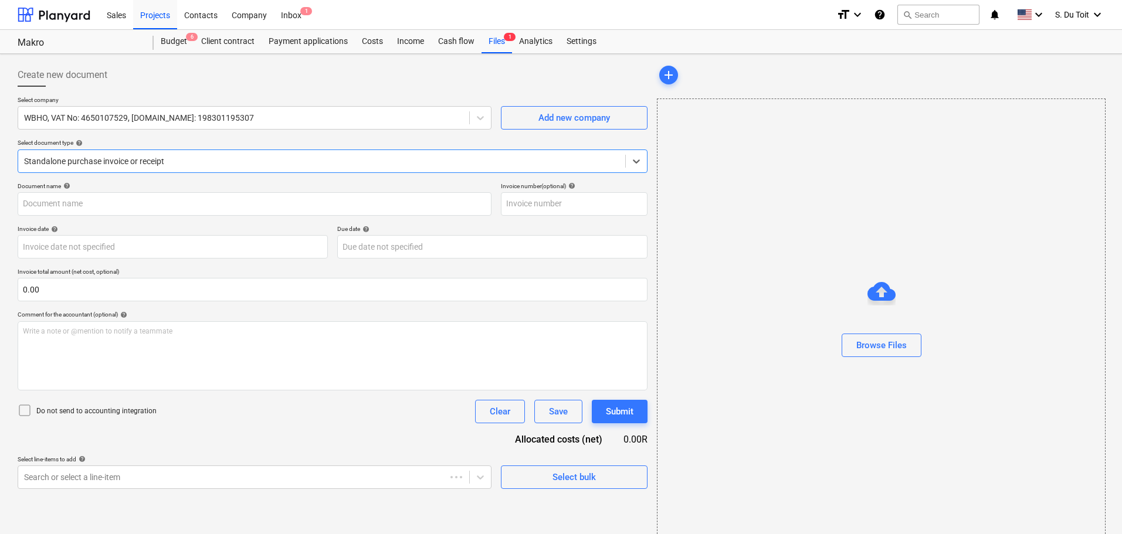
type input "INV-001205"
type input "[DATE]"
